Goal: Task Accomplishment & Management: Complete application form

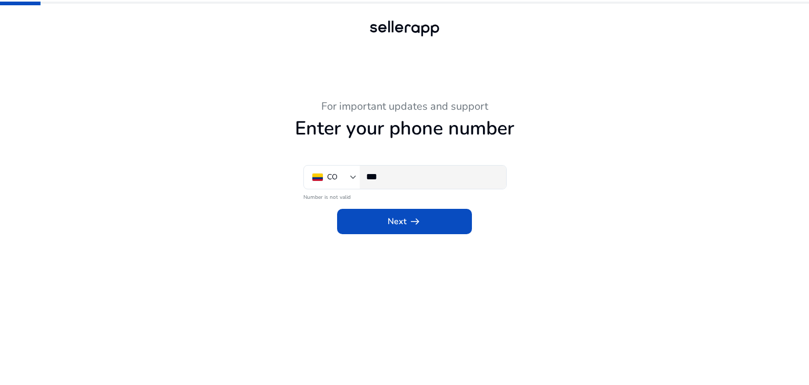
click at [399, 183] on div "***" at bounding box center [432, 176] width 132 height 23
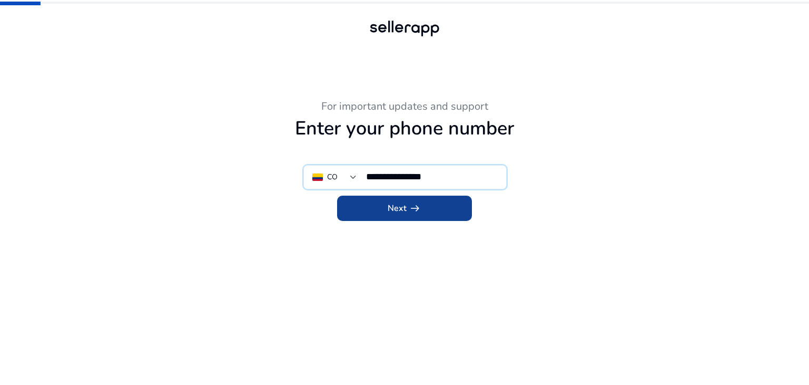
type input "**********"
click at [427, 209] on span at bounding box center [404, 207] width 135 height 25
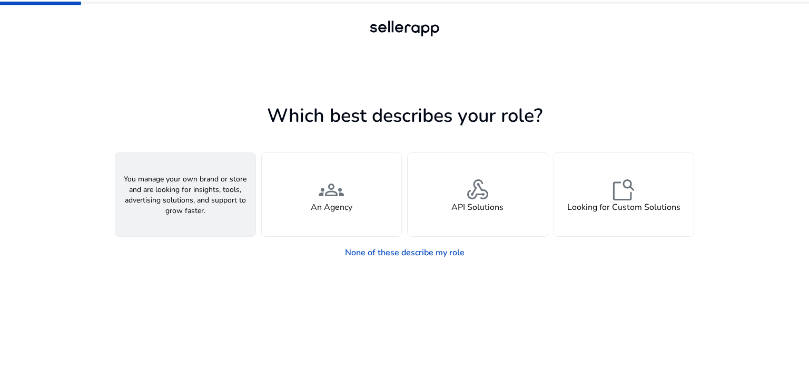
click at [204, 218] on div "person A Seller" at bounding box center [185, 194] width 140 height 83
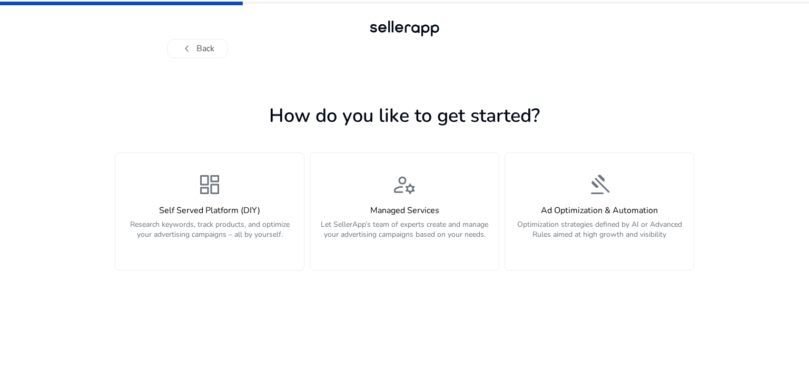
click at [204, 218] on div "Self Served Platform (DIY) Research keywords, track products, and optimize your…" at bounding box center [210, 227] width 176 height 45
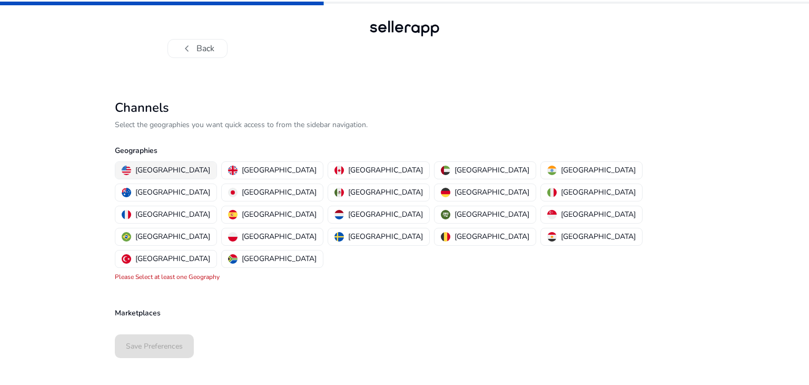
click at [171, 163] on button "[GEOGRAPHIC_DATA]" at bounding box center [165, 170] width 101 height 17
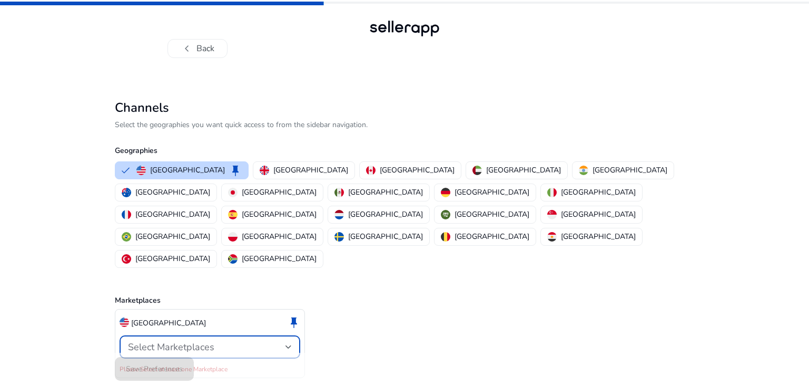
click at [207, 340] on span "Select Marketplaces" at bounding box center [171, 346] width 86 height 13
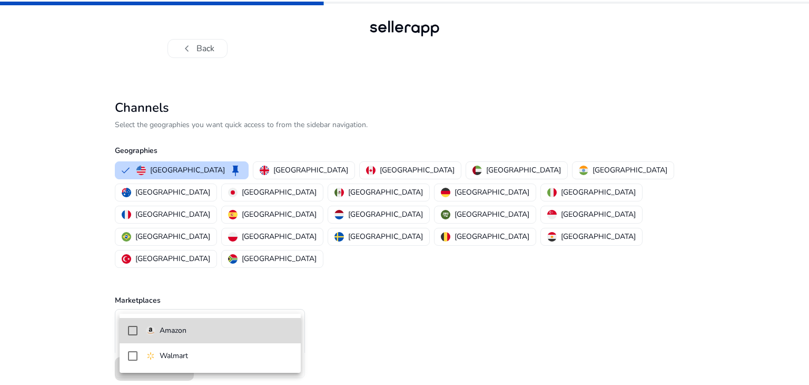
click at [179, 334] on p "Amazon" at bounding box center [173, 330] width 27 height 12
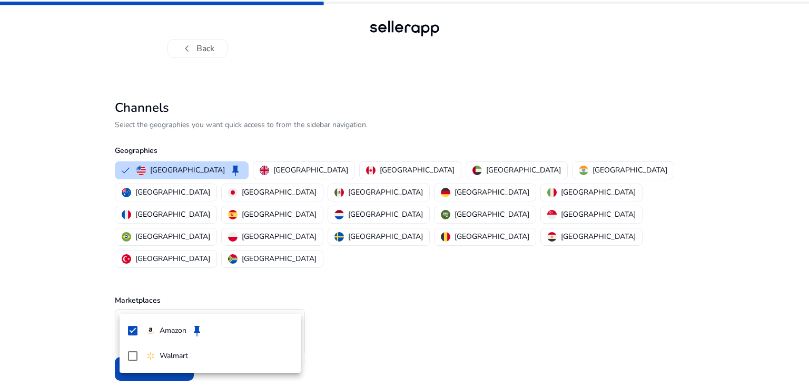
click at [324, 300] on div at bounding box center [404, 192] width 809 height 385
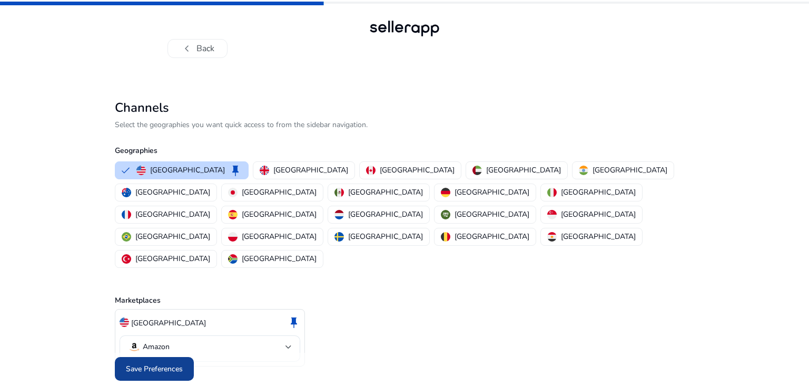
click at [183, 356] on span at bounding box center [154, 368] width 79 height 25
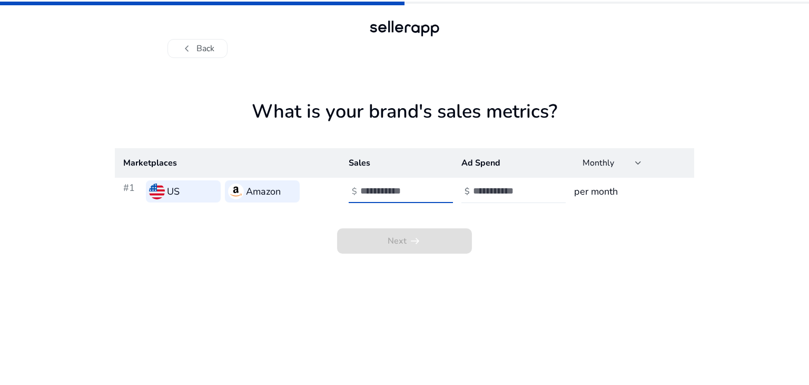
click at [401, 193] on input "number" at bounding box center [395, 191] width 71 height 12
type input "*"
click at [427, 186] on input "*" at bounding box center [395, 191] width 71 height 12
click at [527, 189] on input "number" at bounding box center [508, 191] width 71 height 12
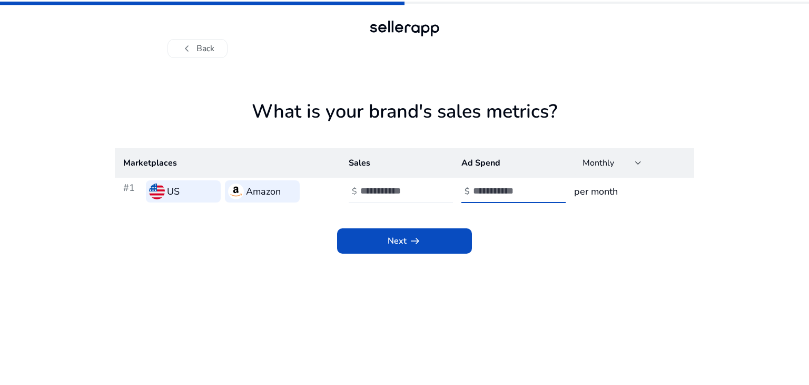
click at [538, 190] on input "*" at bounding box center [508, 191] width 71 height 12
click at [540, 186] on input "*" at bounding box center [508, 191] width 71 height 12
type input "***"
click at [388, 194] on input "*" at bounding box center [395, 191] width 71 height 12
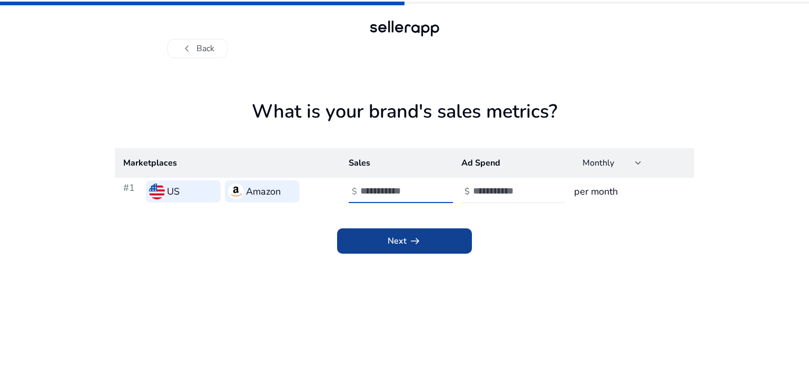
type input "***"
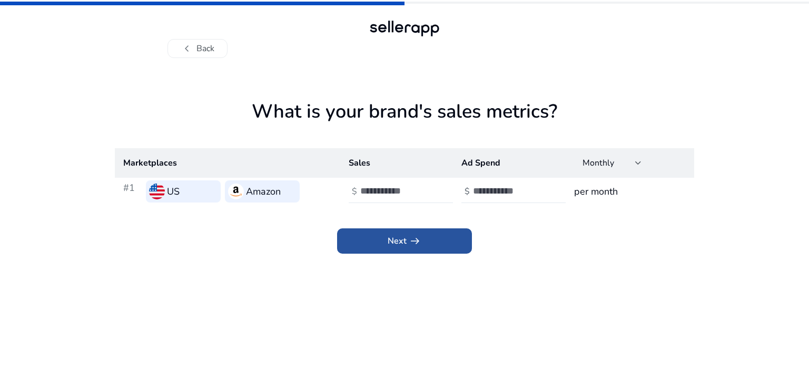
click at [440, 239] on span at bounding box center [404, 240] width 135 height 25
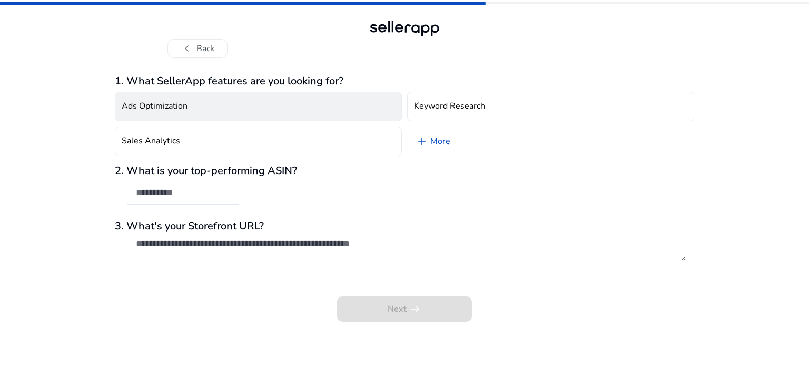
click at [329, 104] on button "Ads Optimization" at bounding box center [258, 106] width 287 height 29
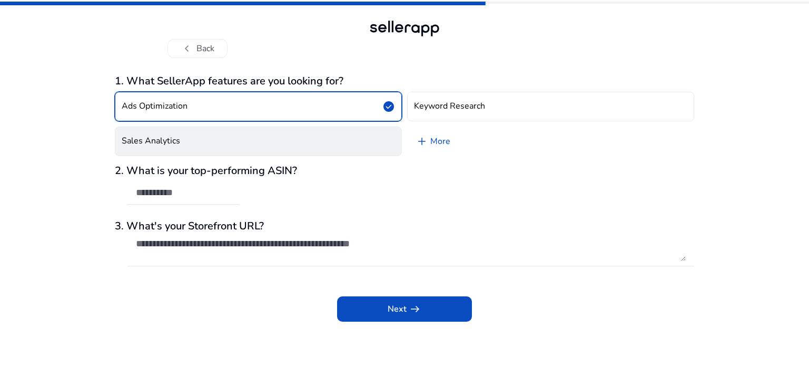
click at [192, 142] on button "Sales Analytics" at bounding box center [258, 140] width 287 height 29
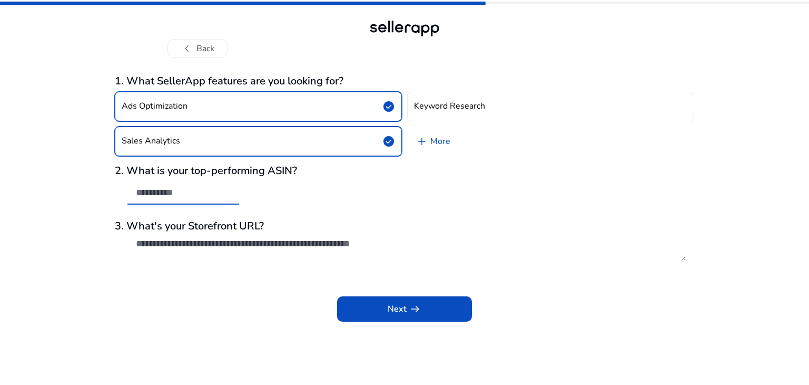
click at [214, 196] on input "text" at bounding box center [183, 192] width 95 height 12
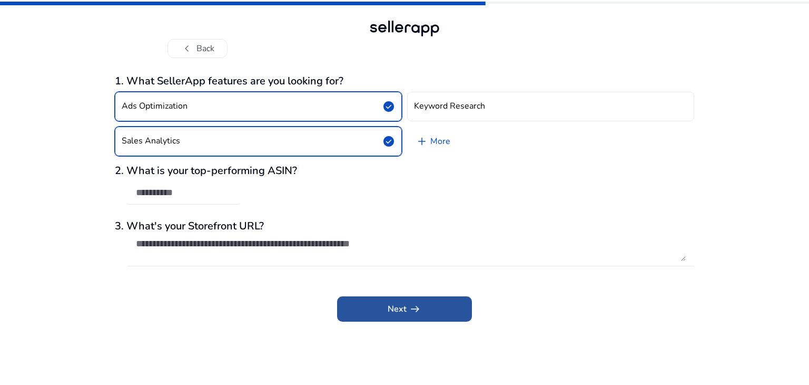
click at [417, 303] on span "arrow_right_alt" at bounding box center [415, 308] width 13 height 13
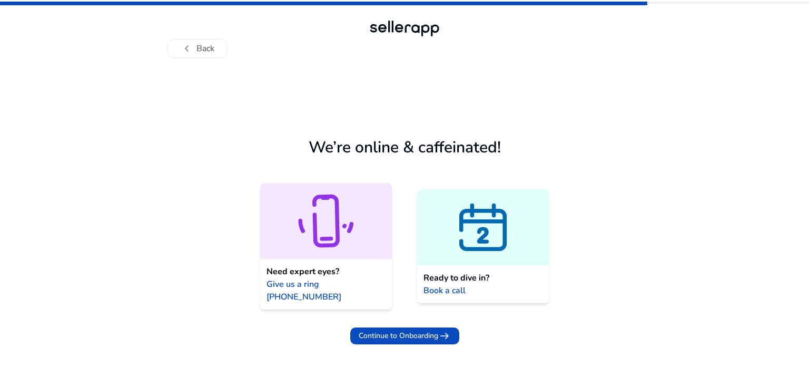
click at [499, 240] on icon at bounding box center [483, 229] width 44 height 38
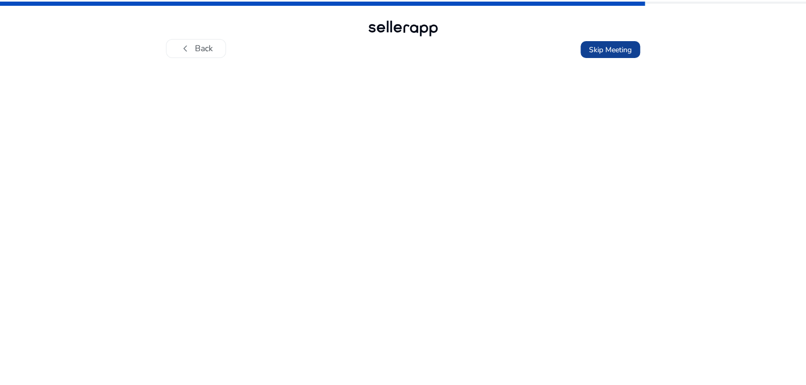
click at [606, 53] on span "Skip Meeting" at bounding box center [610, 49] width 43 height 11
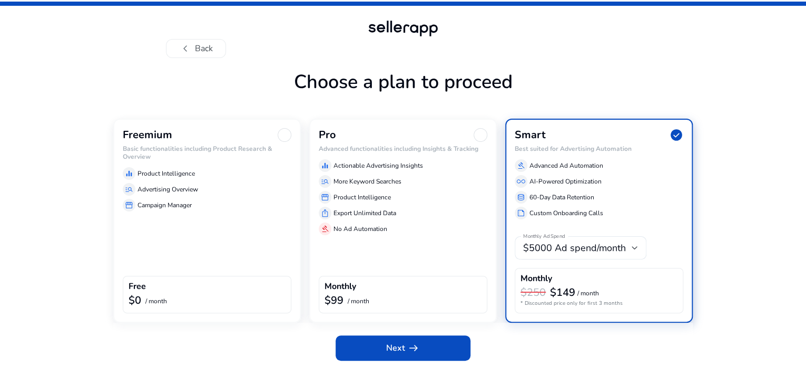
click at [238, 247] on div "Freemium Basic functionalities including Product Research & Overview equalizer …" at bounding box center [207, 221] width 188 height 204
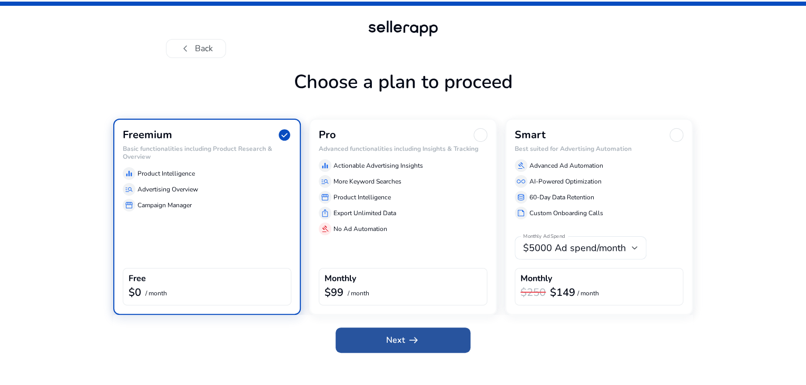
click at [433, 352] on span at bounding box center [403, 339] width 135 height 25
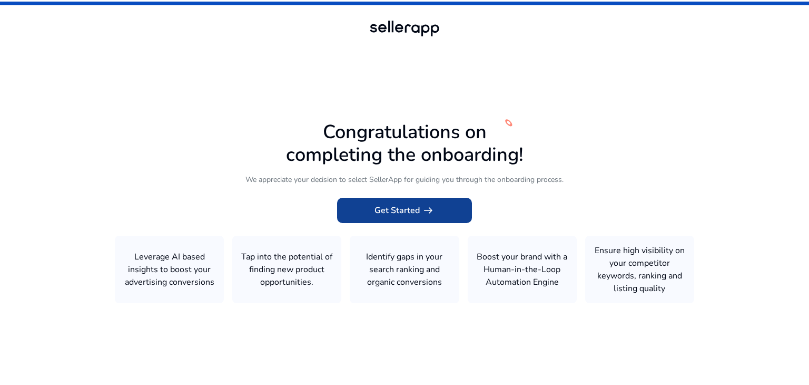
click at [439, 213] on span at bounding box center [404, 210] width 135 height 25
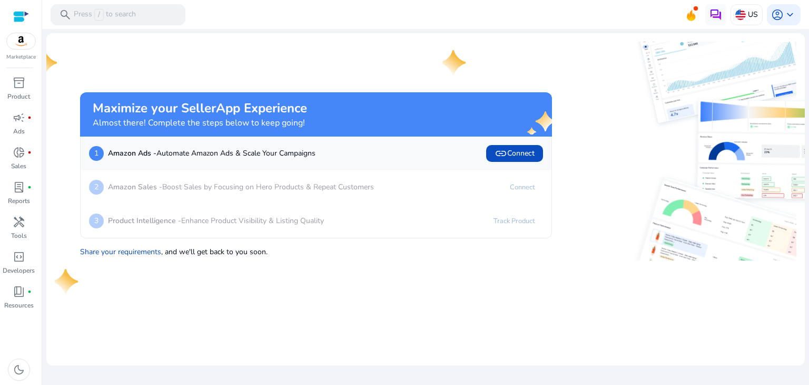
click at [439, 213] on div "3 Product Intelligence - Enhance Product Visibility & Listing Quality Track Pro…" at bounding box center [316, 220] width 454 height 17
click at [517, 156] on span "link Connect" at bounding box center [515, 153] width 40 height 13
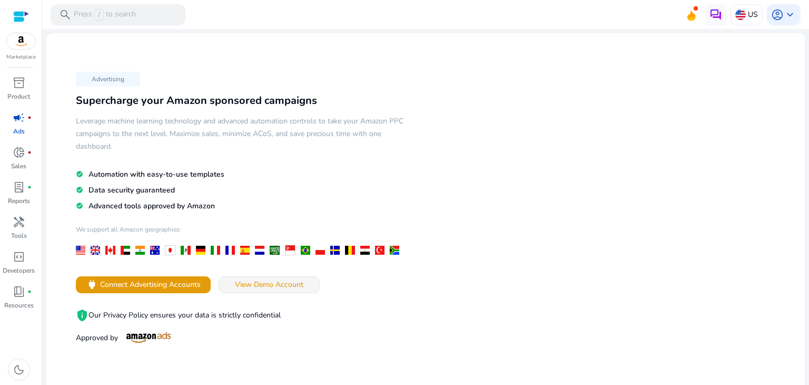
click at [256, 282] on span "View Demo Account" at bounding box center [269, 284] width 68 height 11
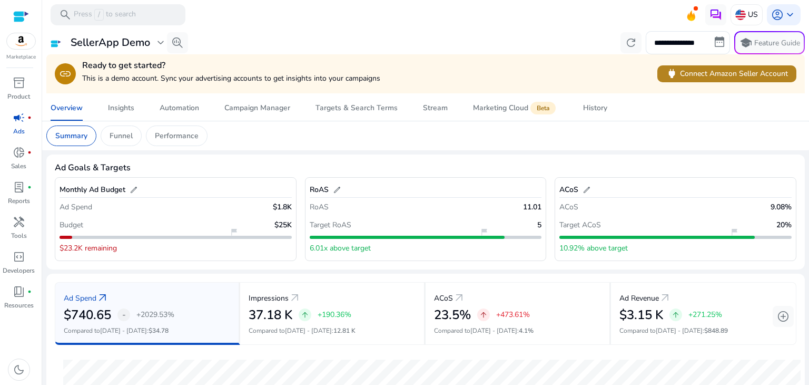
click at [685, 76] on span "power Connect Amazon Seller Account" at bounding box center [727, 73] width 122 height 12
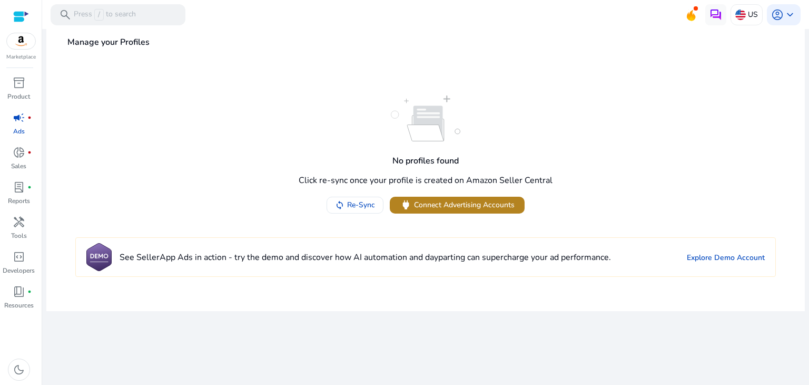
click at [474, 209] on span "Connect Advertising Accounts" at bounding box center [464, 204] width 101 height 11
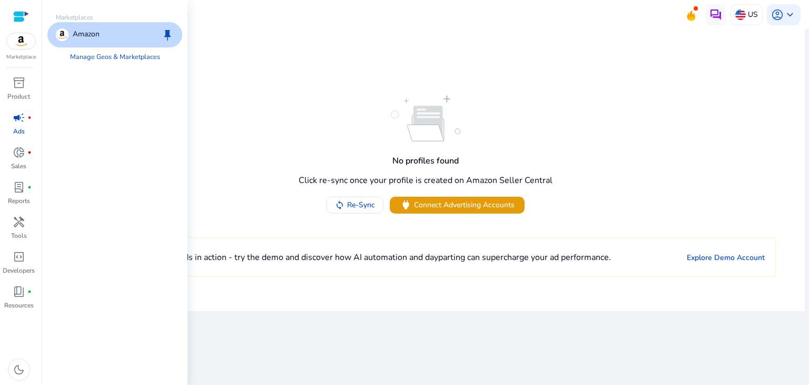
click at [21, 41] on img at bounding box center [21, 41] width 28 height 16
click at [99, 34] on p "Amazon" at bounding box center [86, 34] width 27 height 13
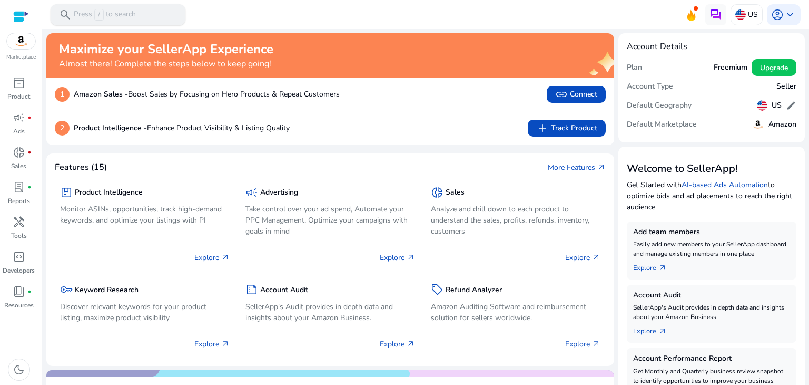
click at [129, 14] on p "Press / to search" at bounding box center [105, 15] width 62 height 12
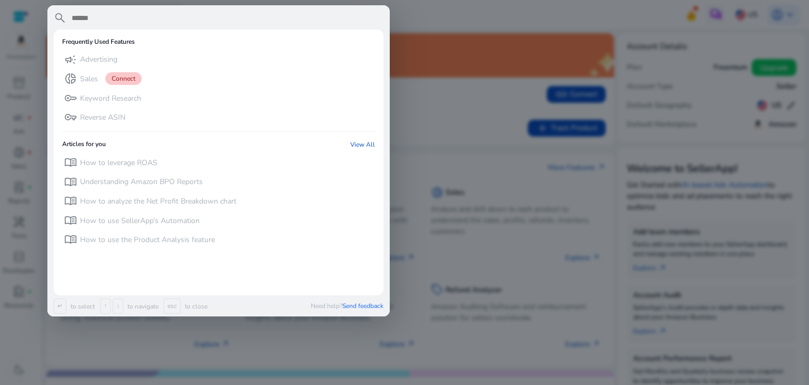
click at [428, 4] on div at bounding box center [404, 192] width 809 height 385
